Goal: Task Accomplishment & Management: Complete application form

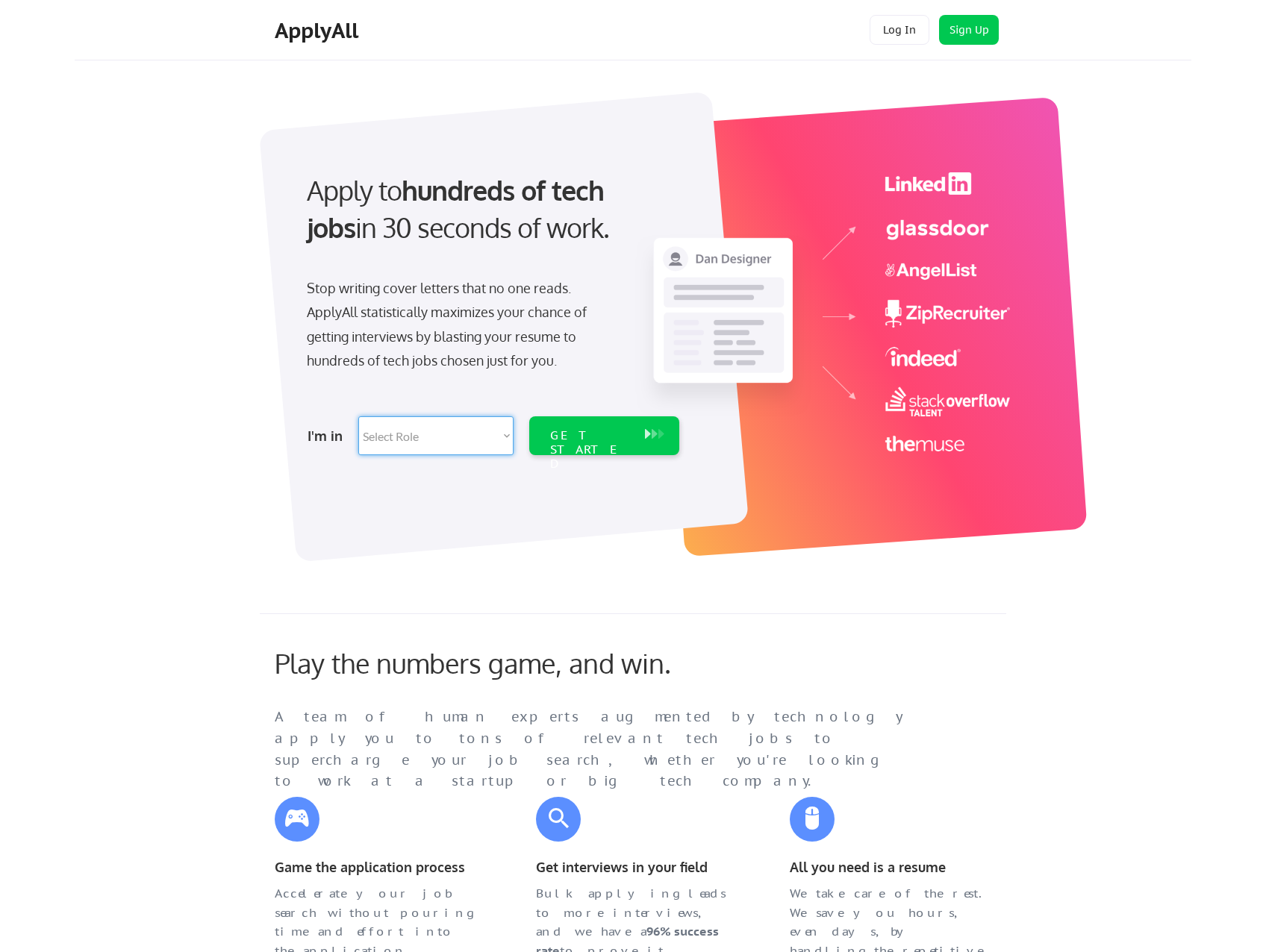
click at [447, 425] on select "Select Role Software Engineering Product Management Customer Success Sales UI/U…" at bounding box center [436, 435] width 155 height 38
select select ""data_science___analytics""
click at [358, 417] on select "Select Role Software Engineering Product Management Customer Success Sales UI/U…" at bounding box center [436, 435] width 155 height 38
select select ""data_science___analytics""
click at [965, 26] on button "Sign Up" at bounding box center [969, 29] width 60 height 30
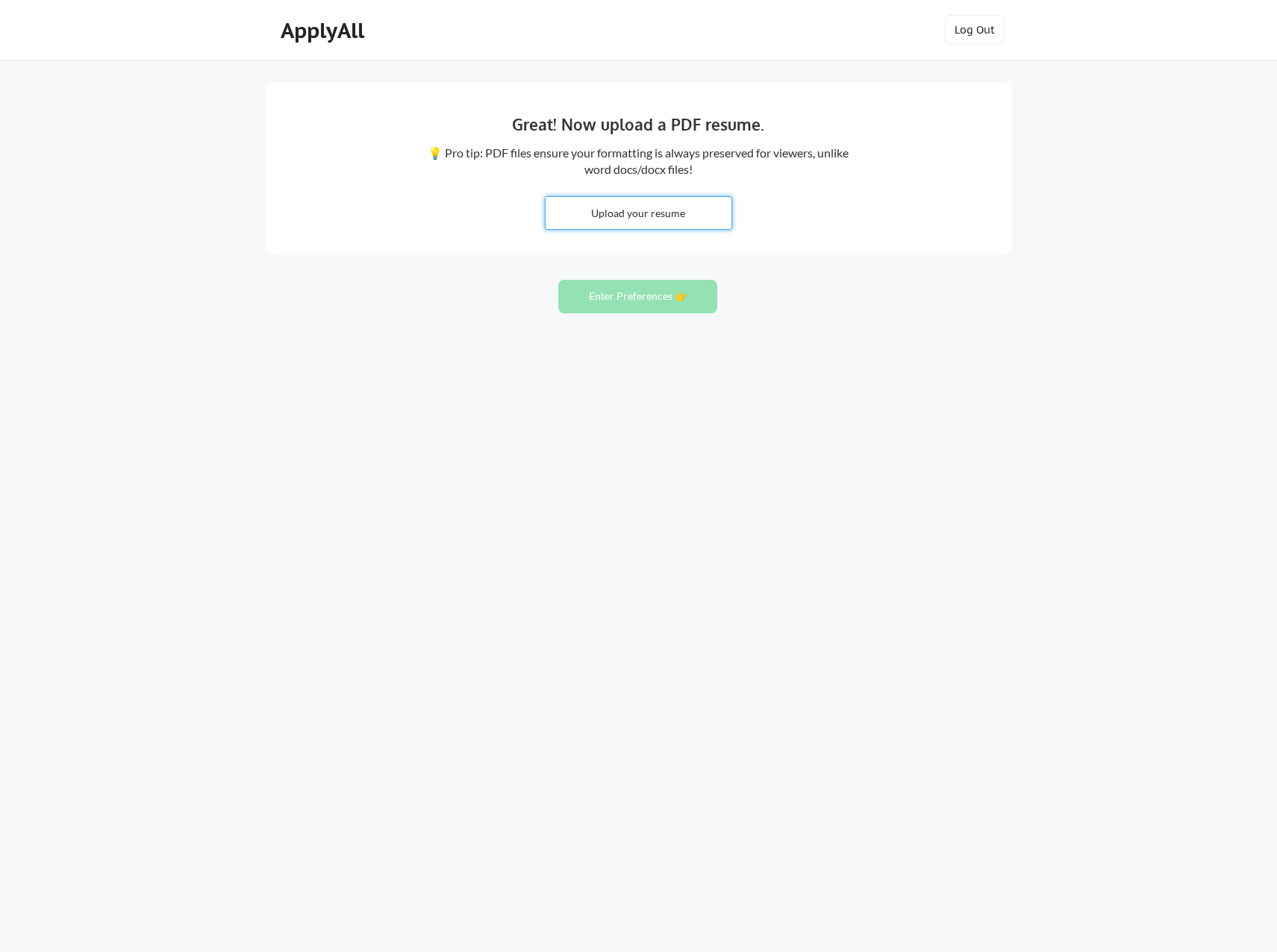
click at [636, 217] on input "file" at bounding box center [639, 213] width 186 height 32
type input "C:\fakepath\Resume [PERSON_NAME].pdf"
click at [633, 296] on button "Enter Preferences 👉" at bounding box center [638, 296] width 159 height 33
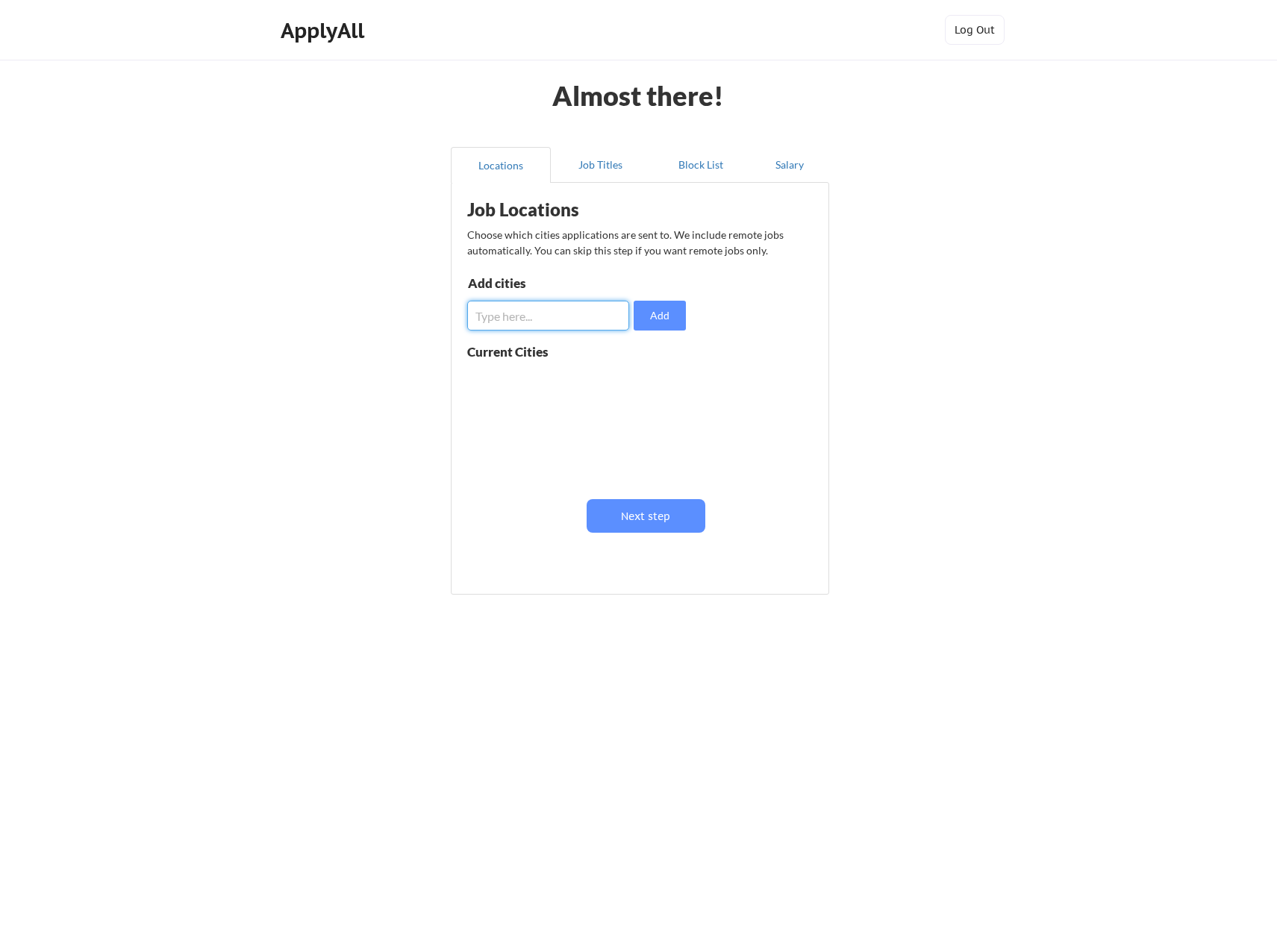
click at [542, 316] on input "input" at bounding box center [548, 315] width 162 height 30
type input "Salt Lake City"
click at [495, 352] on div "Current Cities" at bounding box center [524, 352] width 114 height 13
click at [660, 319] on button "Add" at bounding box center [659, 315] width 52 height 30
click at [545, 309] on input "input" at bounding box center [548, 315] width 162 height 30
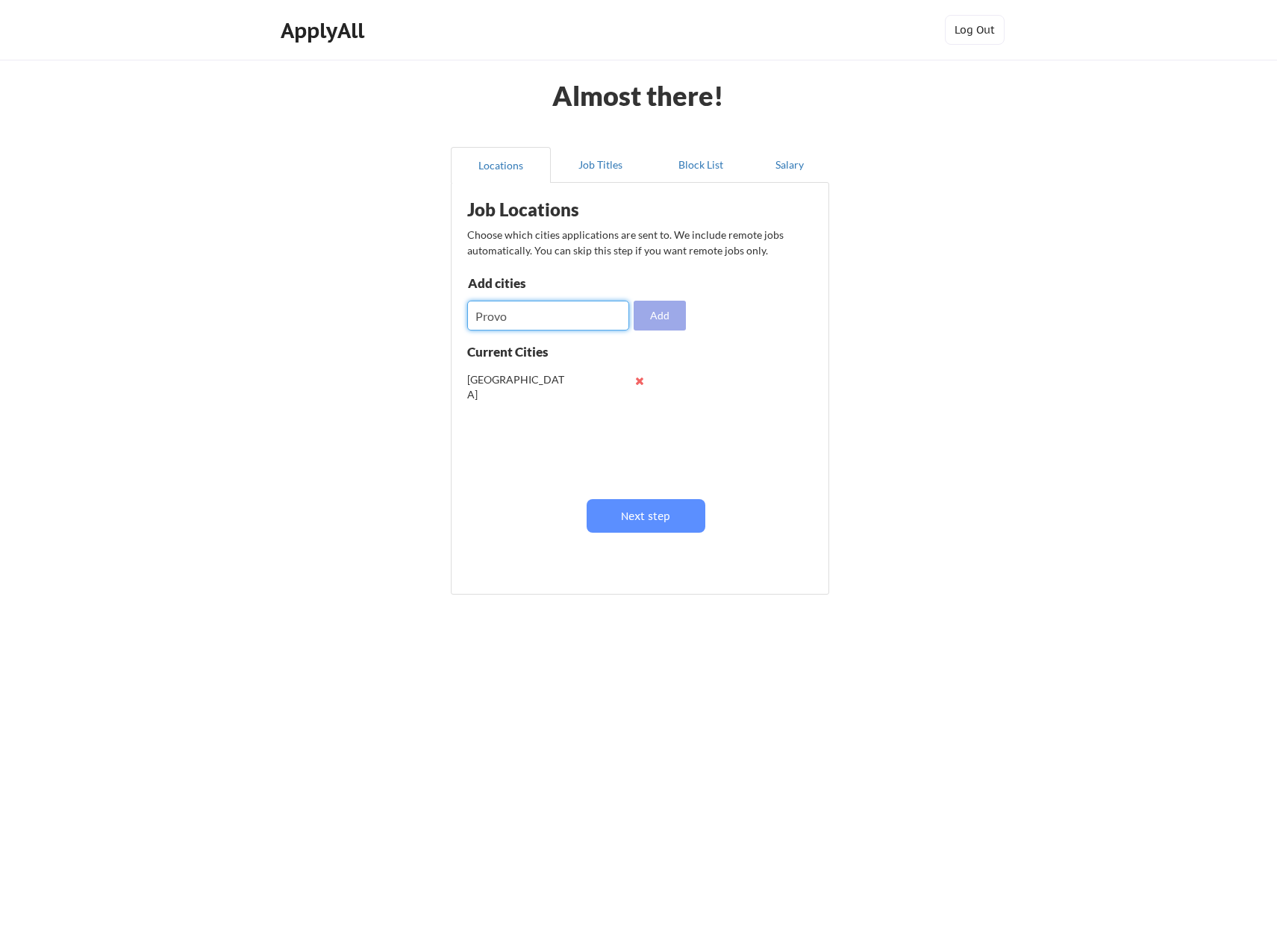
type input "Provo"
click at [651, 318] on button "Add" at bounding box center [659, 315] width 52 height 30
click at [536, 322] on input "input" at bounding box center [548, 315] width 162 height 30
type input "I"
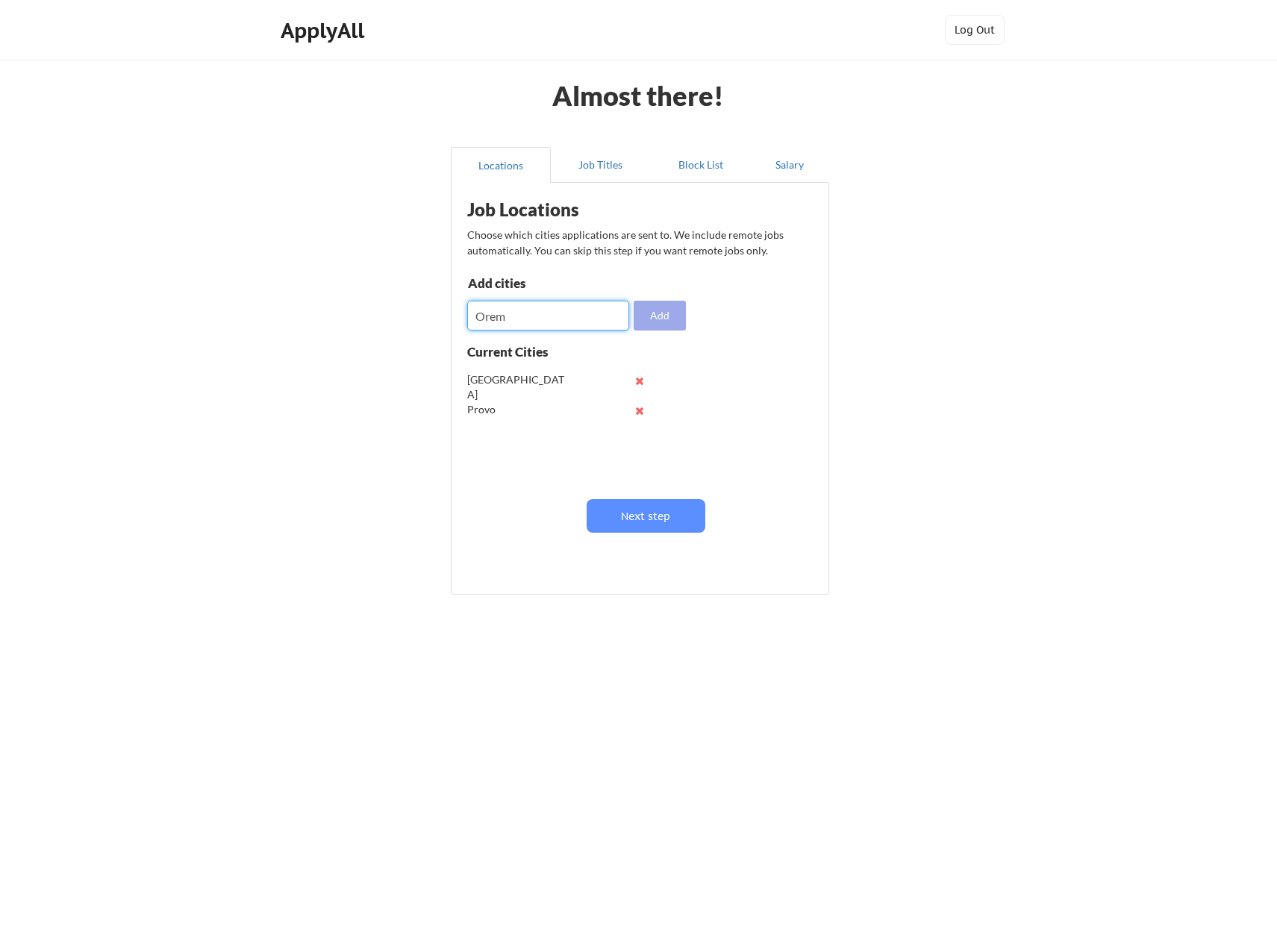
type input "Orem"
click at [660, 307] on button "Add" at bounding box center [659, 315] width 52 height 30
click at [549, 316] on input "input" at bounding box center [548, 315] width 162 height 30
type input "Draper"
click at [677, 323] on button "Add" at bounding box center [659, 315] width 52 height 30
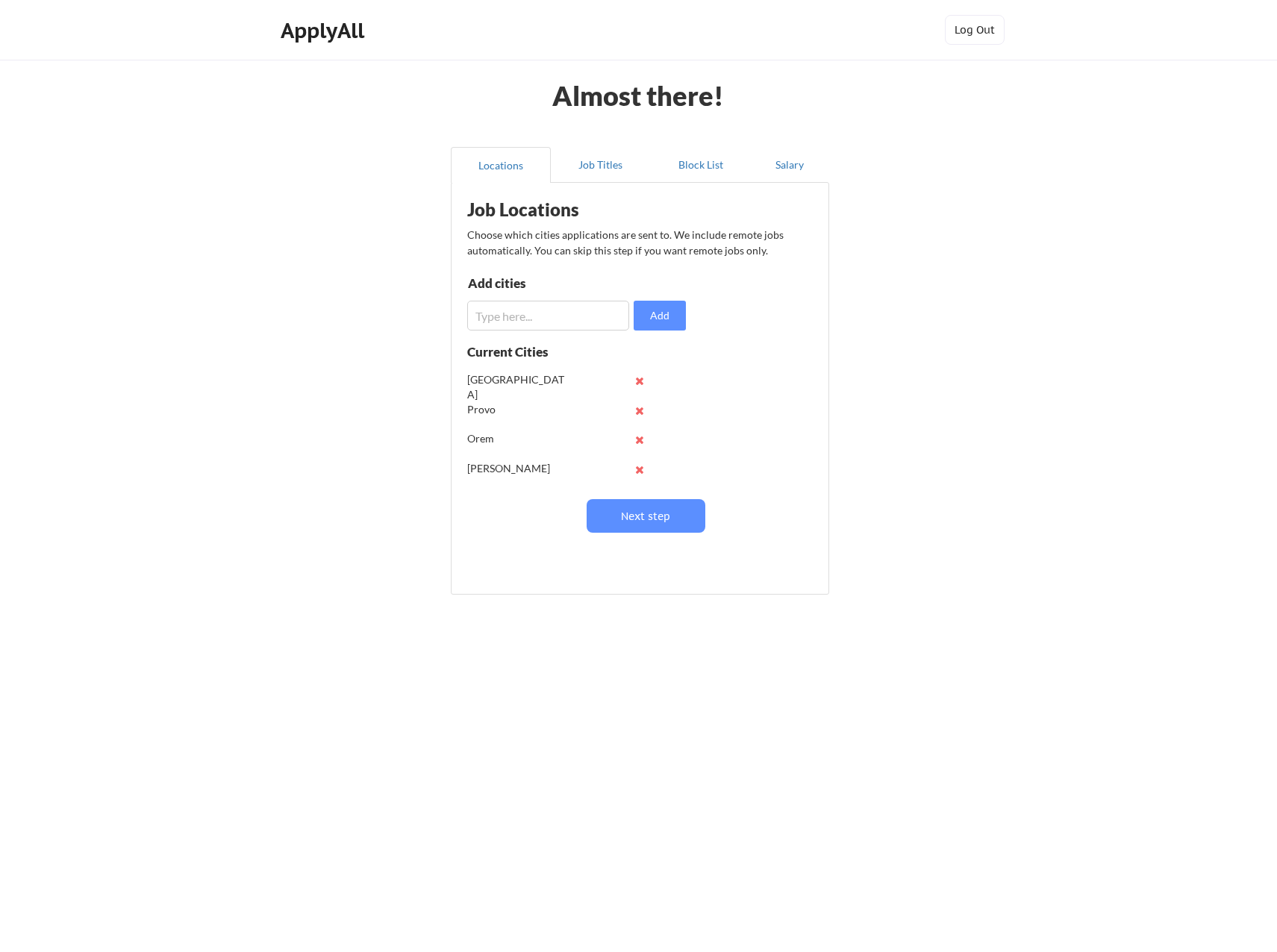
click at [530, 309] on input "input" at bounding box center [548, 315] width 162 height 30
type input "Phoenix"
click at [647, 312] on button "Add" at bounding box center [659, 315] width 52 height 30
click at [559, 316] on input "input" at bounding box center [548, 315] width 162 height 30
type input "Las Vegas"
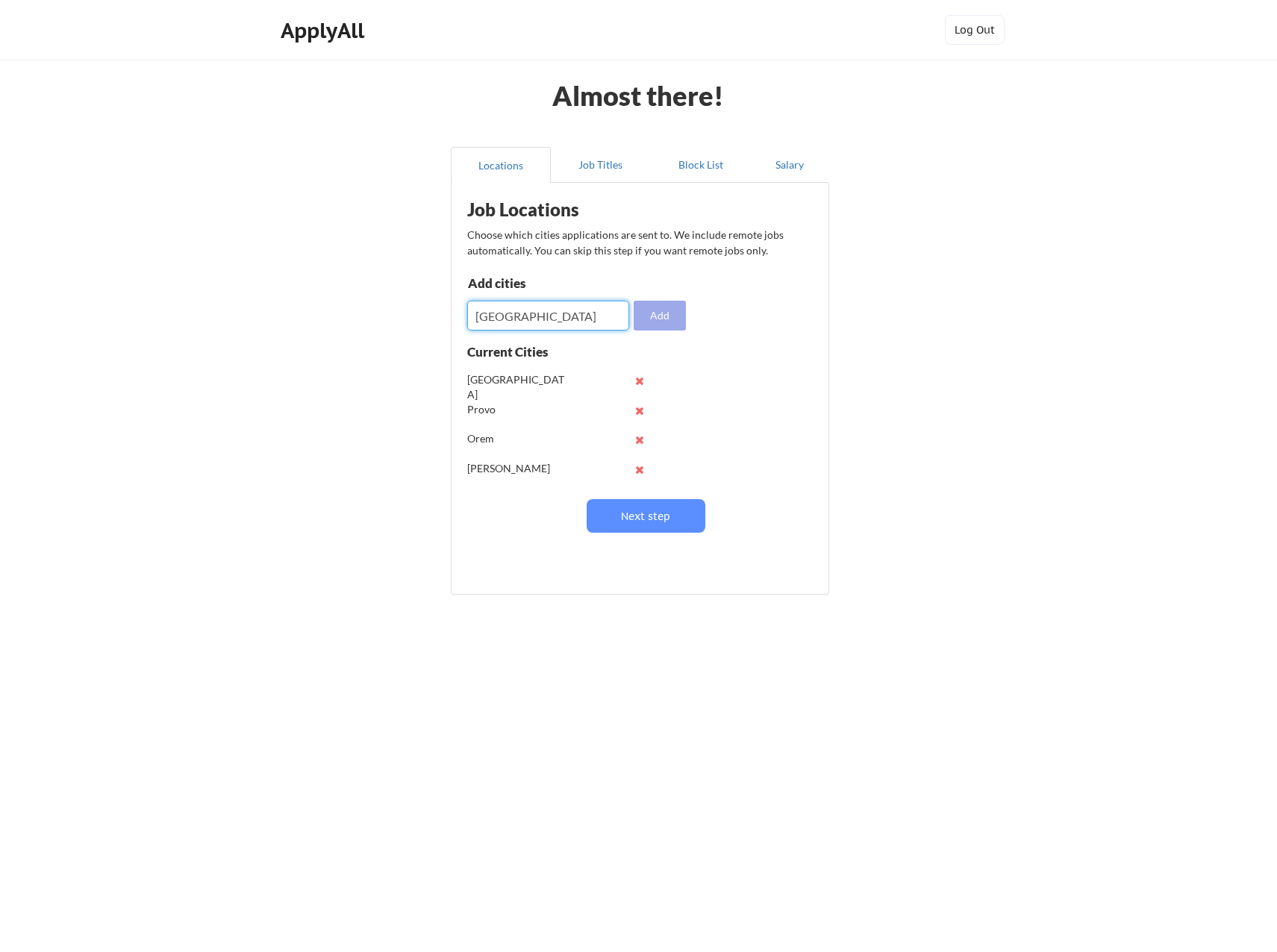
click at [648, 313] on button "Add" at bounding box center [659, 315] width 52 height 30
click at [565, 309] on input "input" at bounding box center [548, 315] width 162 height 30
type input "New York"
click at [654, 307] on button "Add" at bounding box center [659, 315] width 52 height 30
click at [549, 312] on input "input" at bounding box center [548, 315] width 162 height 30
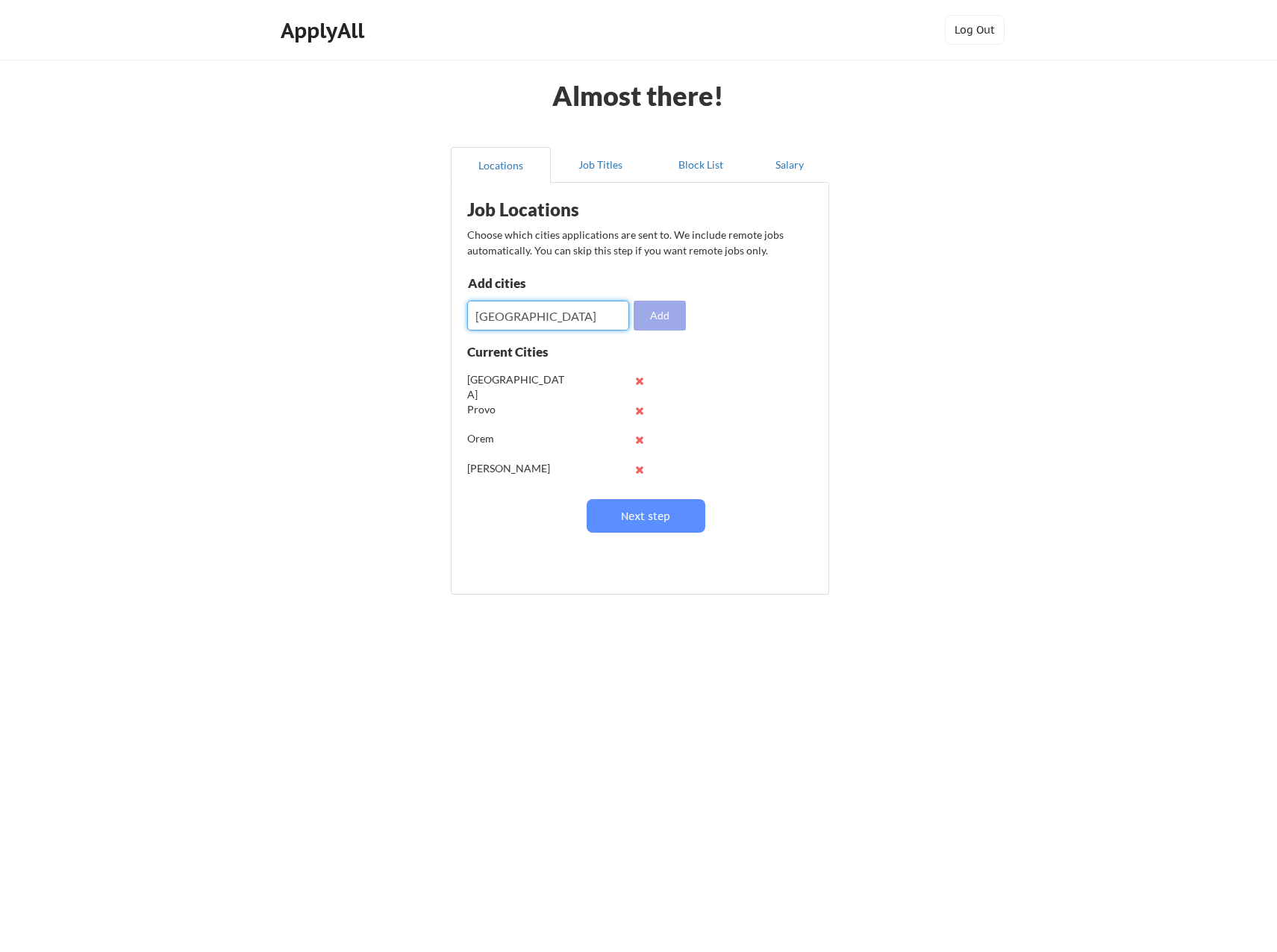
type input "Arlington"
click at [681, 323] on button "Add" at bounding box center [659, 315] width 52 height 30
click at [572, 317] on input "input" at bounding box center [548, 315] width 162 height 30
click at [650, 516] on button "Next step" at bounding box center [646, 516] width 119 height 33
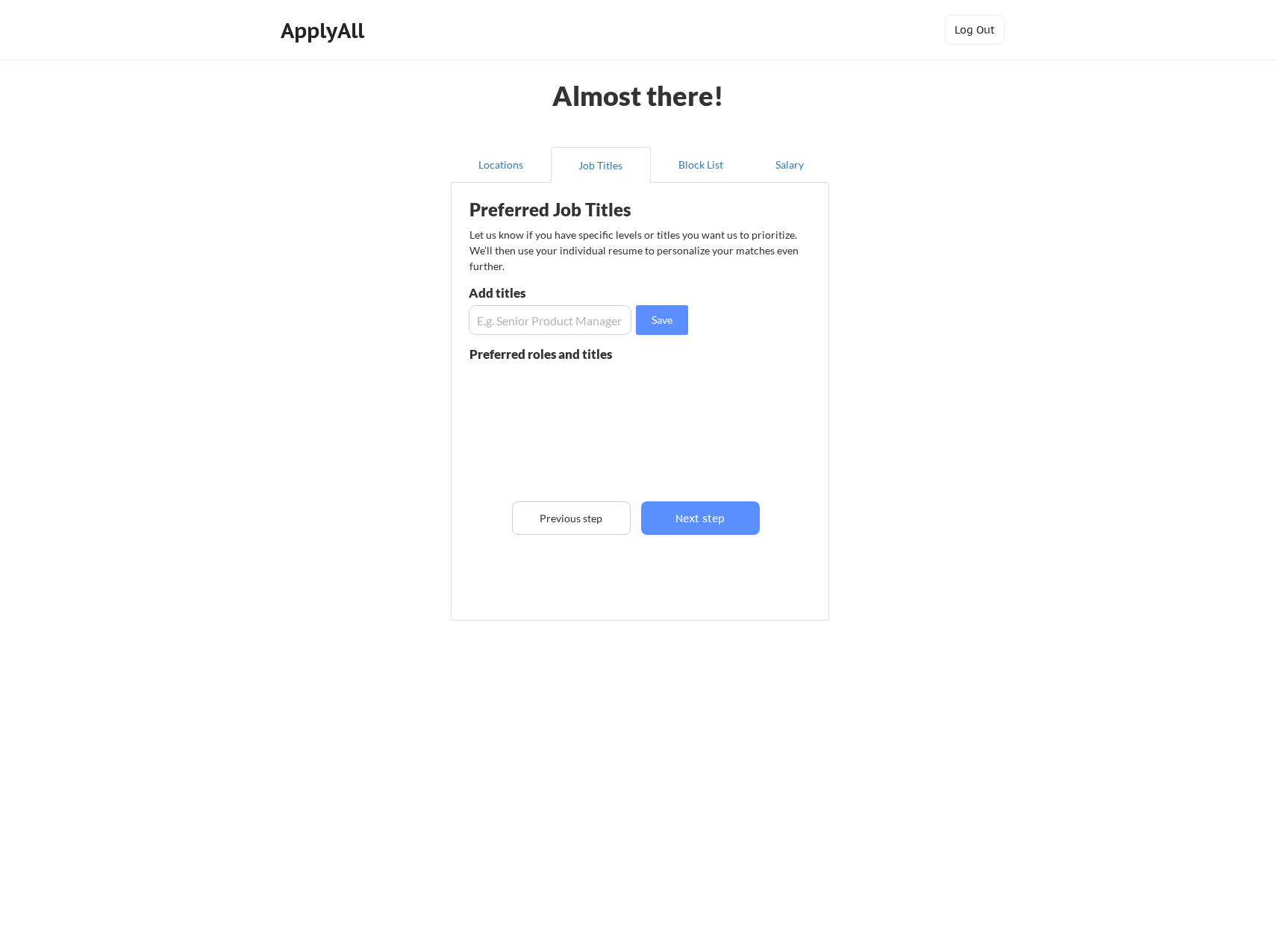
click at [580, 327] on input "input" at bounding box center [550, 319] width 163 height 30
type input "c"
type input "Customer Insights"
click at [658, 326] on button "Save" at bounding box center [662, 319] width 52 height 30
click at [593, 312] on input "input" at bounding box center [550, 319] width 163 height 30
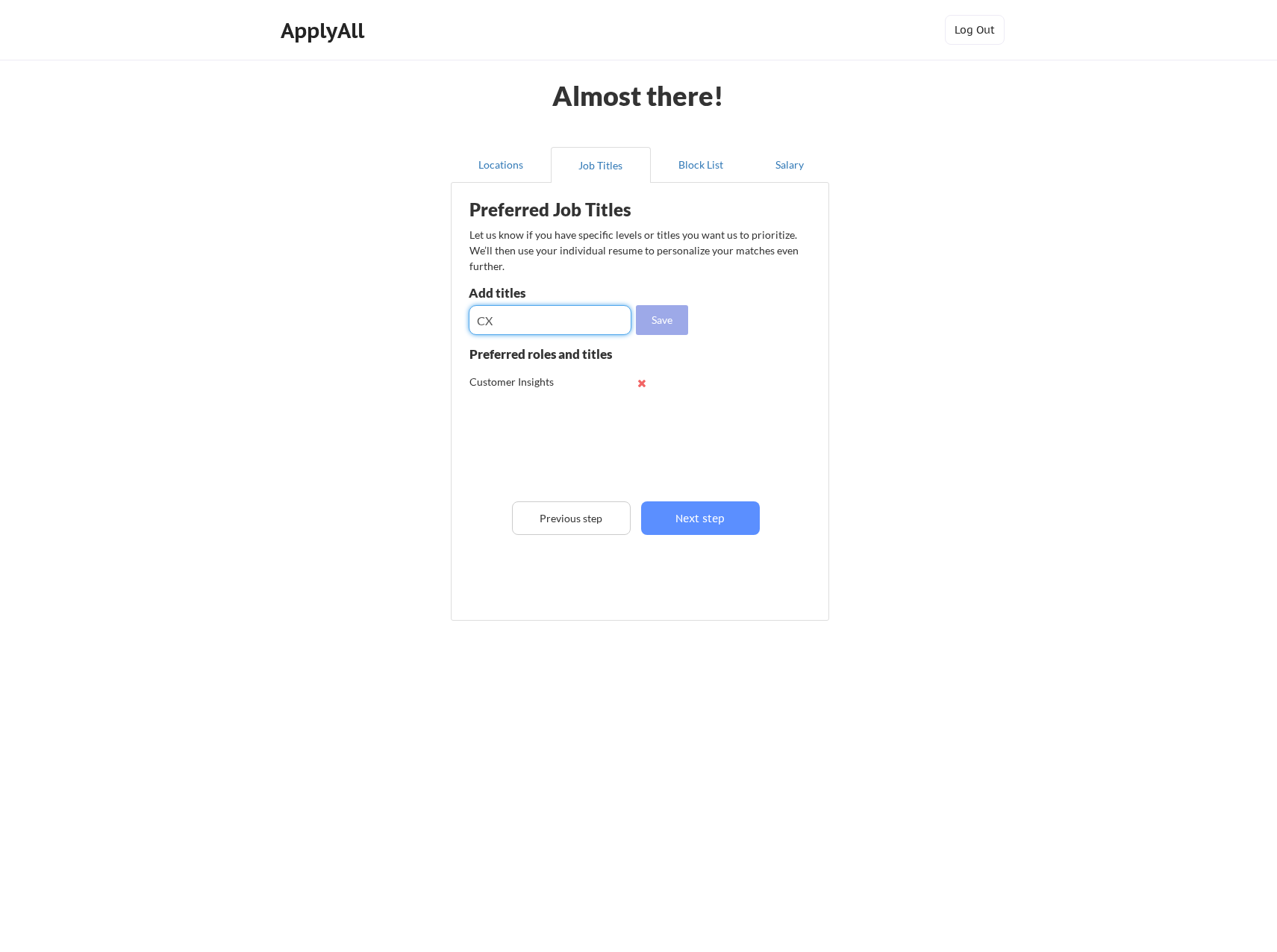
type input "CX"
click at [682, 323] on button "Save" at bounding box center [662, 319] width 52 height 30
click at [538, 325] on input "input" at bounding box center [550, 319] width 163 height 30
type input "Customer Experience"
click at [665, 323] on button "Save" at bounding box center [662, 319] width 52 height 30
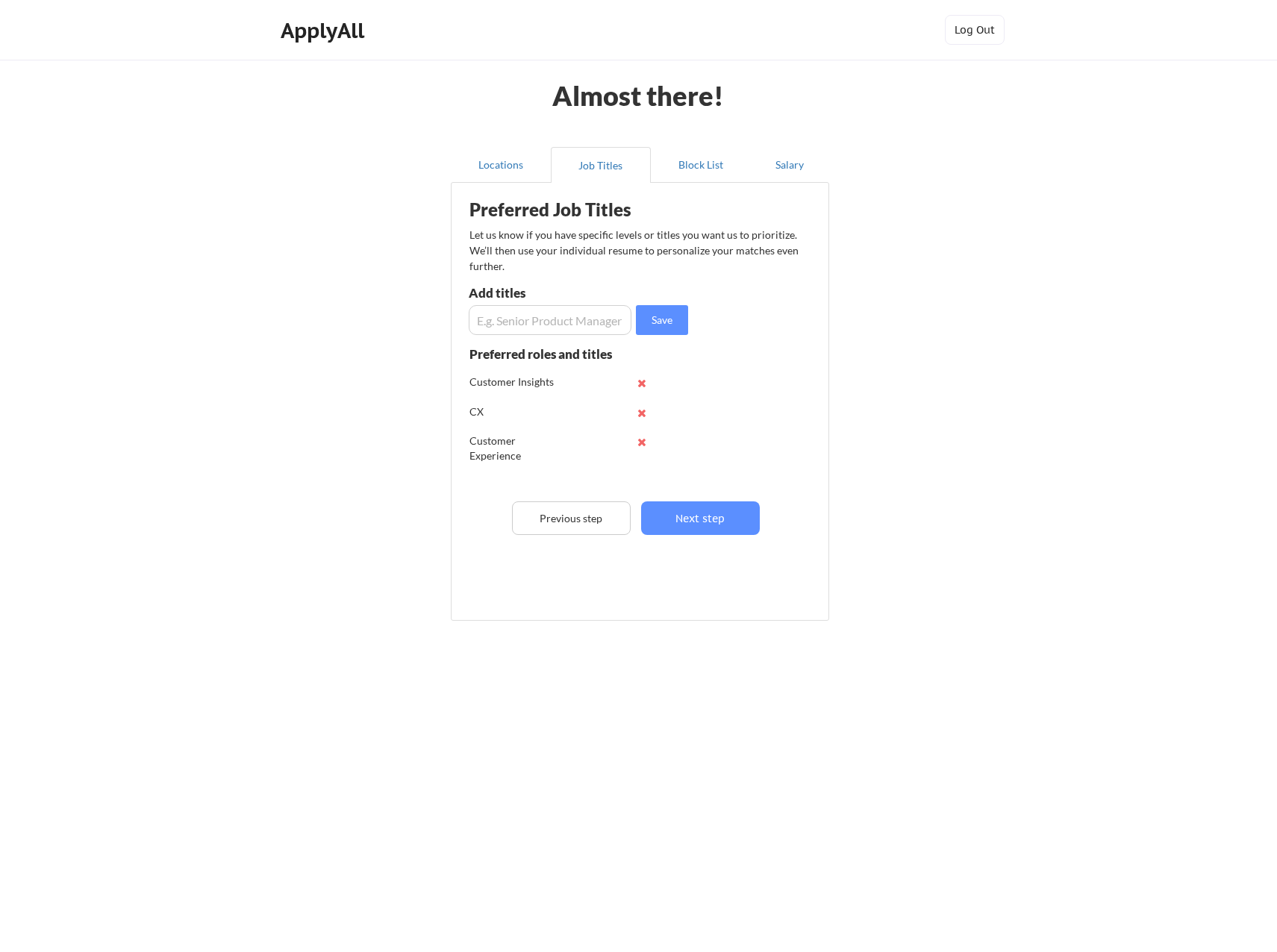
click at [509, 320] on input "input" at bounding box center [550, 319] width 163 height 30
type input "CEX"
click at [657, 307] on button "Save" at bounding box center [662, 319] width 52 height 30
click at [565, 321] on input "input" at bounding box center [550, 319] width 163 height 30
type input "A"
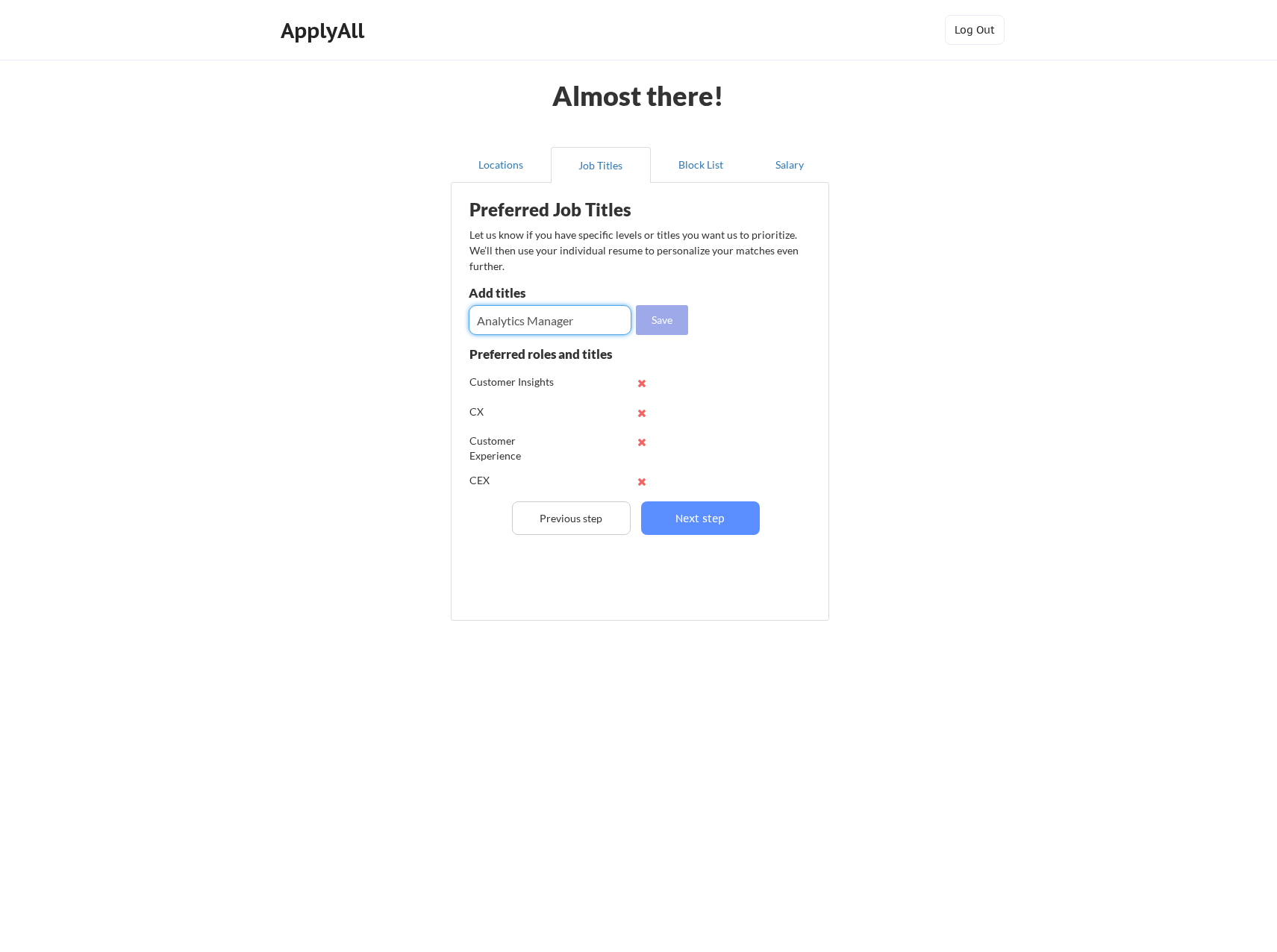
type input "Analytics Manager"
click at [656, 324] on button "Save" at bounding box center [662, 319] width 52 height 30
click at [565, 330] on input "input" at bounding box center [550, 319] width 163 height 30
type input "Senior Analyst"
click at [666, 320] on button "Save" at bounding box center [662, 319] width 52 height 30
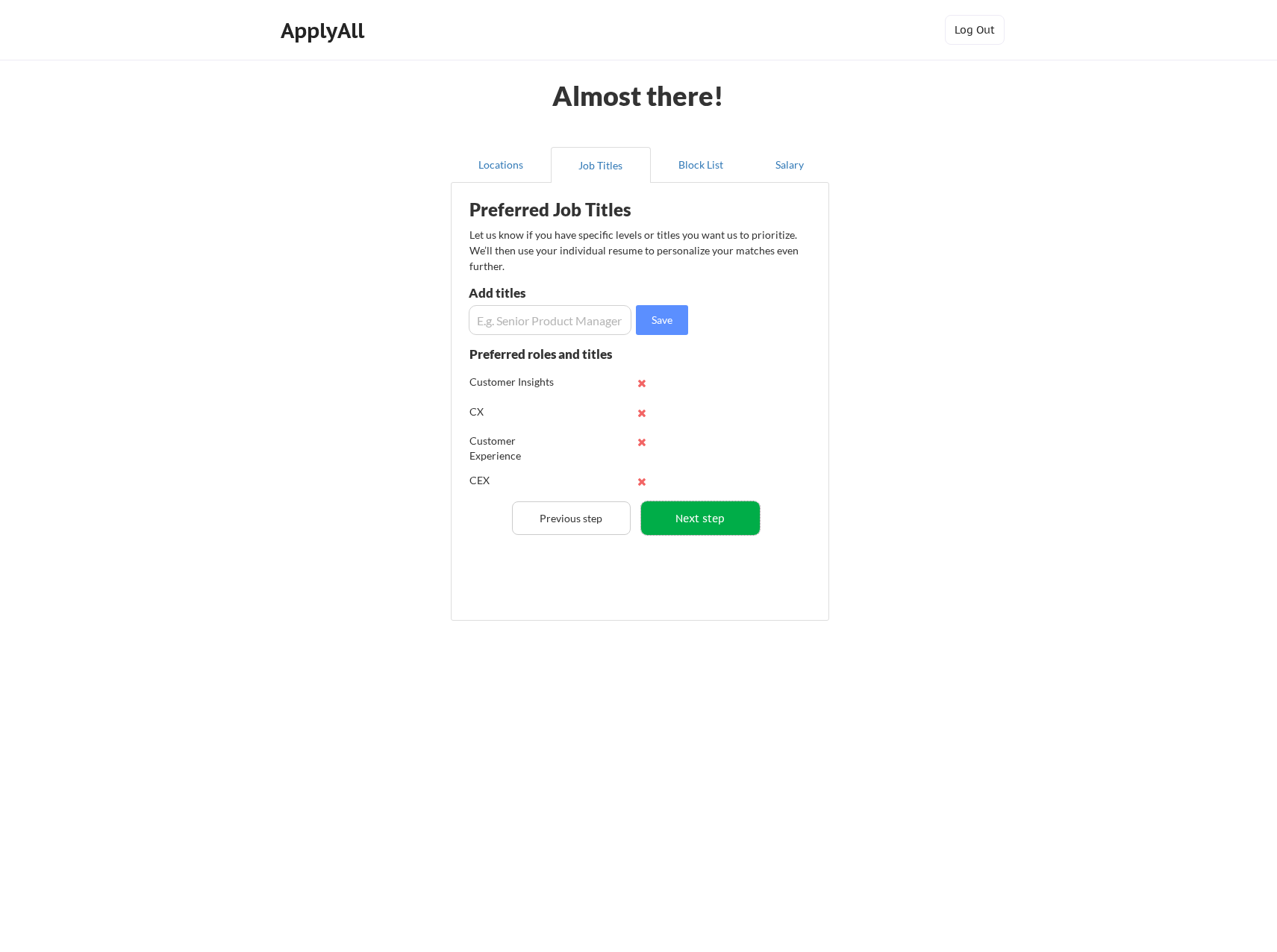
click at [703, 518] on button "Next step" at bounding box center [700, 517] width 119 height 33
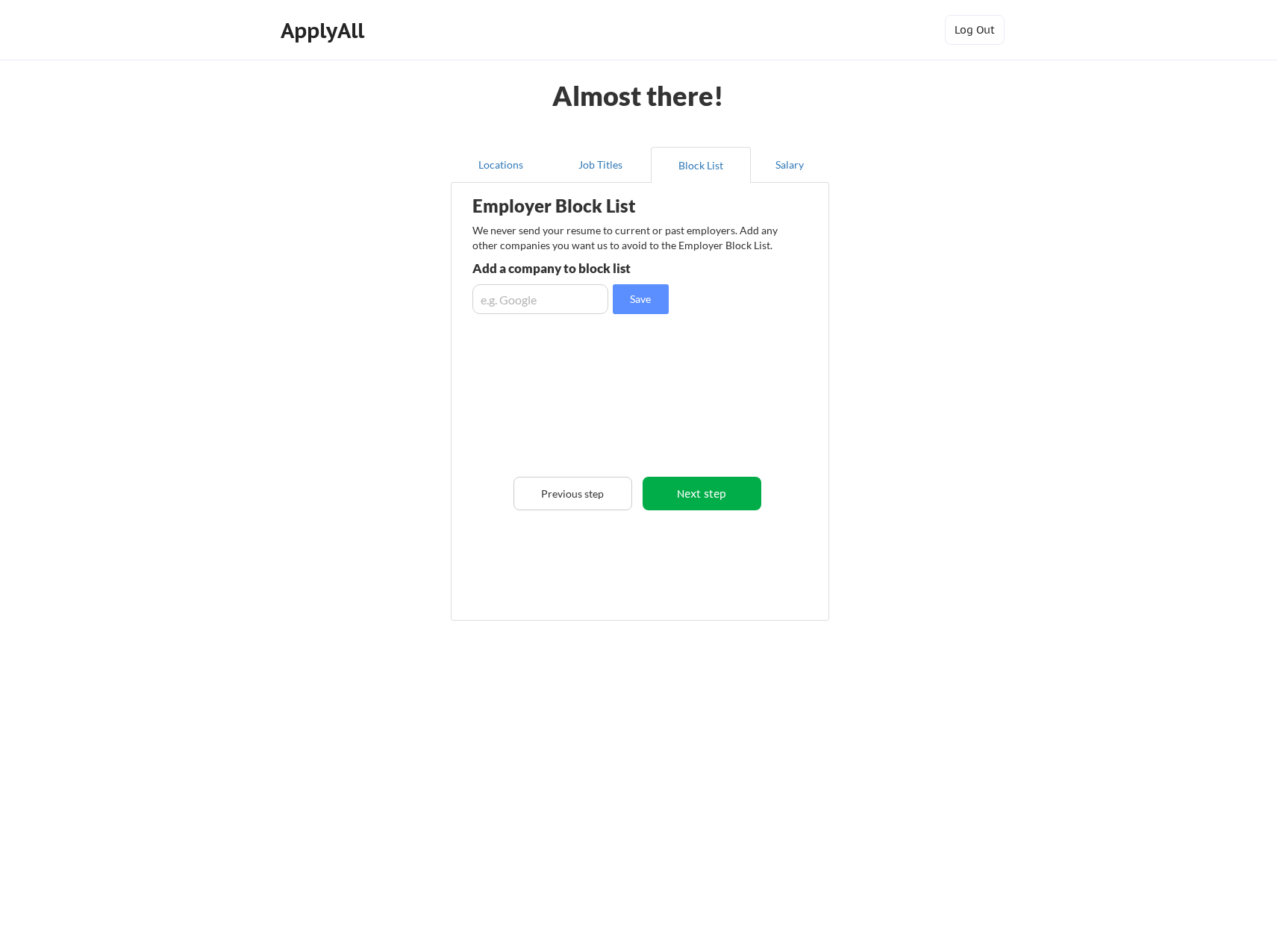
click at [692, 501] on button "Next step" at bounding box center [701, 493] width 119 height 33
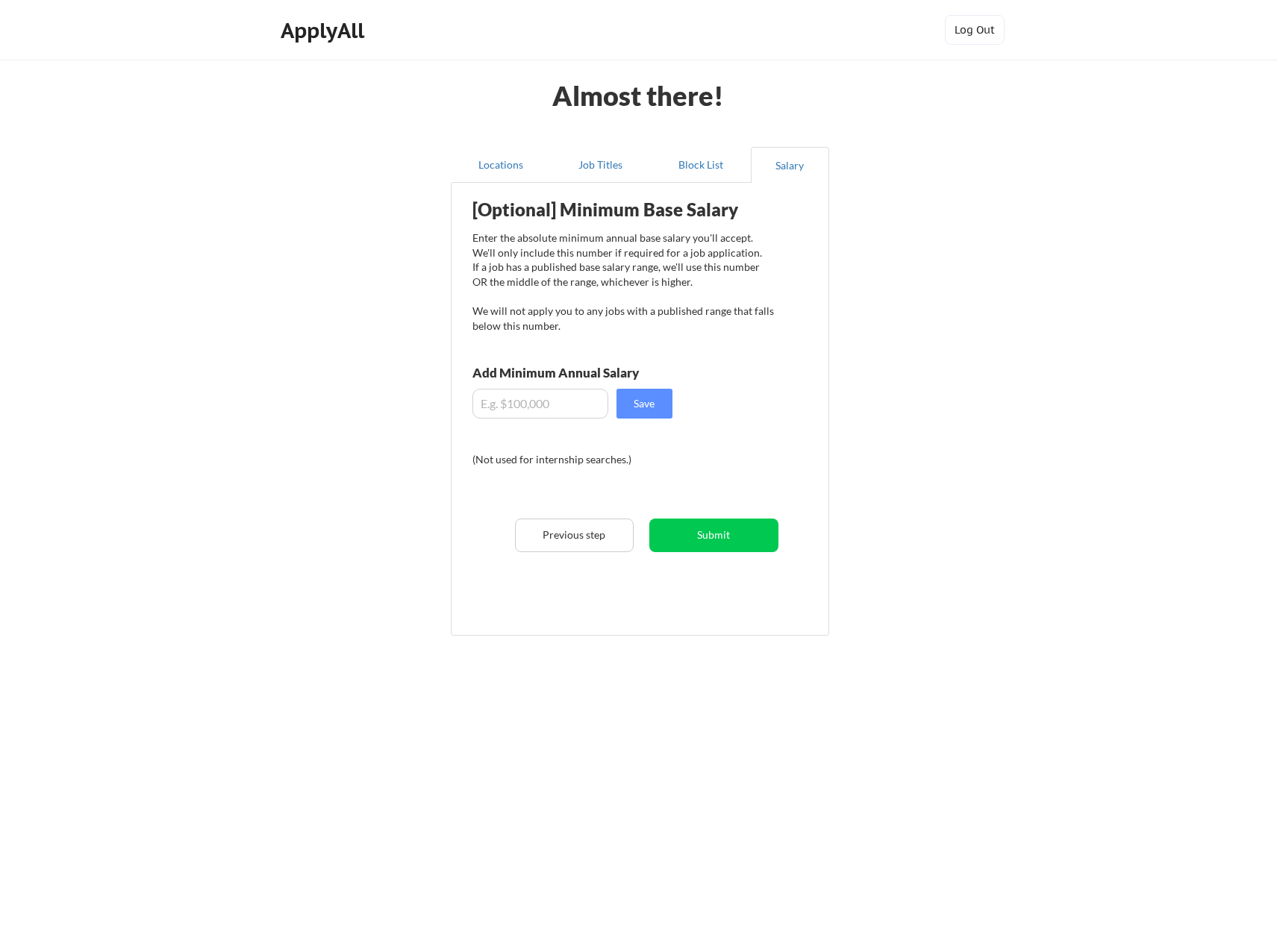
click at [512, 404] on input "input" at bounding box center [540, 403] width 136 height 30
type input "$120,000"
click at [647, 399] on button "Save" at bounding box center [645, 403] width 56 height 30
click at [695, 534] on button "Submit" at bounding box center [713, 534] width 129 height 33
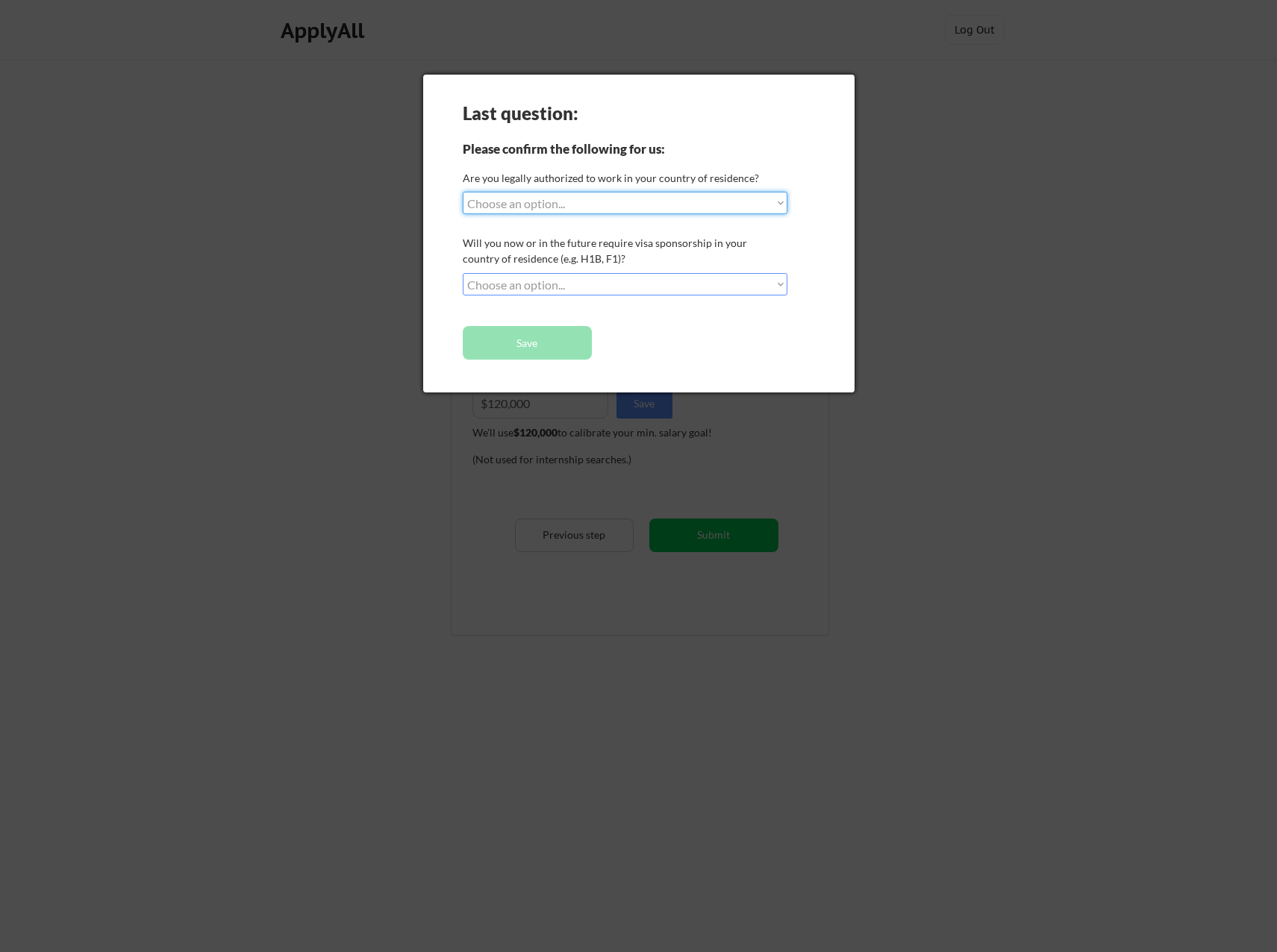
click at [567, 213] on select "Choose an option... Yes, I am a US Citizen Yes, I am a Canadian Citizen Yes, I …" at bounding box center [625, 203] width 325 height 22
select select ""yes__i_am_a_us_citizen""
click at [463, 192] on select "Choose an option... Yes, I am a US Citizen Yes, I am a Canadian Citizen Yes, I …" at bounding box center [625, 203] width 325 height 22
drag, startPoint x: 543, startPoint y: 283, endPoint x: 543, endPoint y: 296, distance: 13.0
click at [543, 283] on select "Choose an option... No, I will not need sponsorship Yes, I will need sponsorship" at bounding box center [625, 284] width 325 height 22
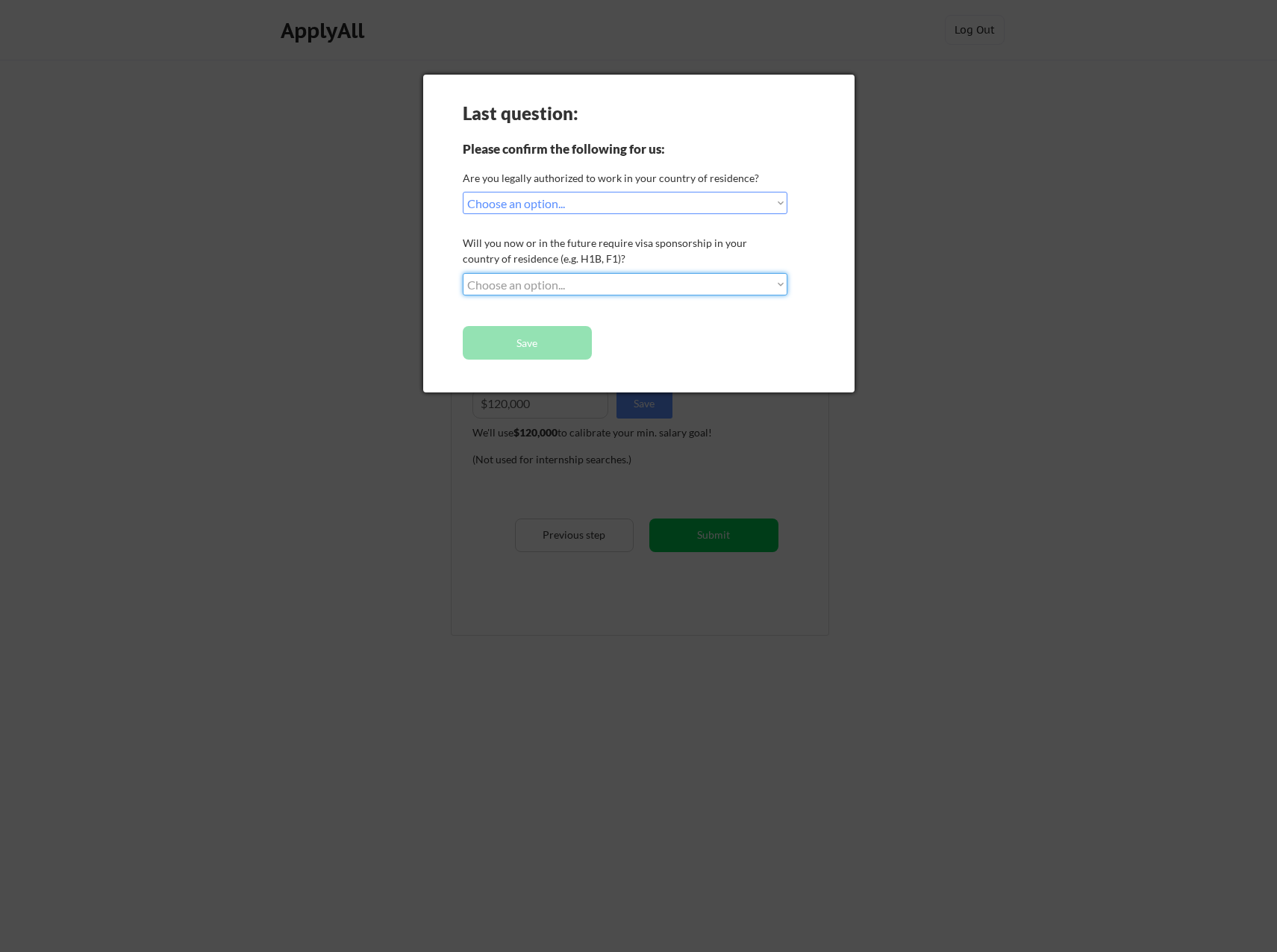
select select ""no__i_will_not_need_sponsorship""
click at [463, 273] on select "Choose an option... No, I will not need sponsorship Yes, I will need sponsorship" at bounding box center [625, 284] width 325 height 22
click at [547, 340] on button "Save" at bounding box center [527, 342] width 129 height 33
